Goal: Information Seeking & Learning: Check status

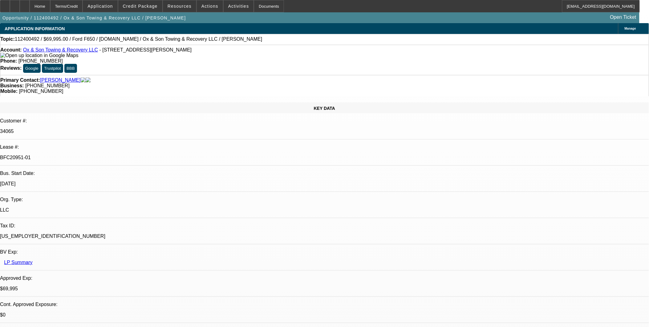
select select "0"
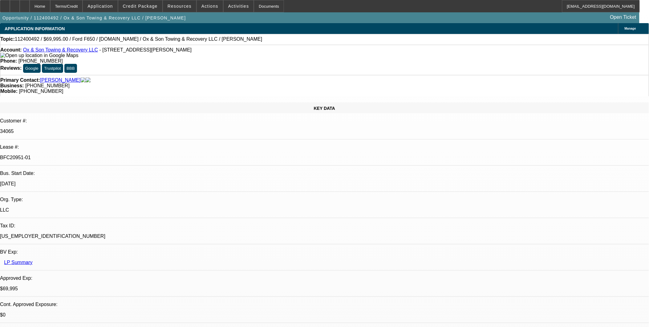
select select "0"
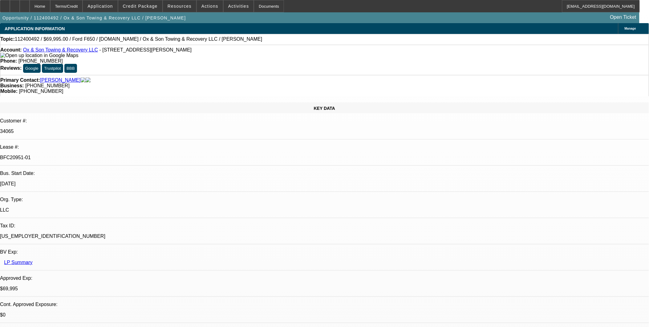
select select "0"
select select "1"
select select "3"
select select "6"
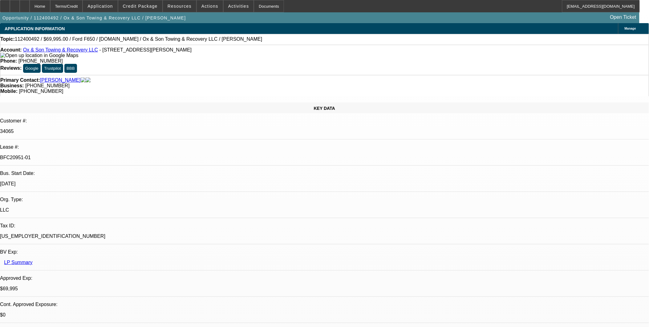
select select "1"
select select "3"
select select "6"
select select "1"
select select "3"
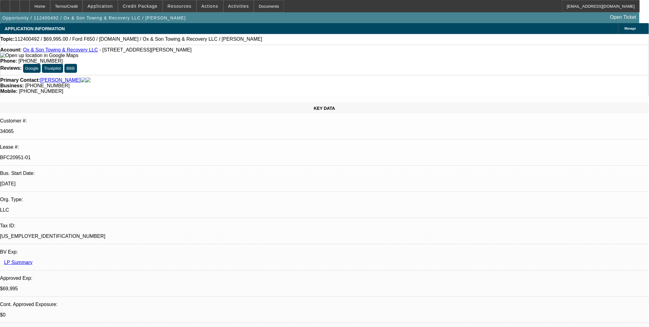
select select "6"
select select "1"
select select "3"
select select "6"
